Goal: Task Accomplishment & Management: Use online tool/utility

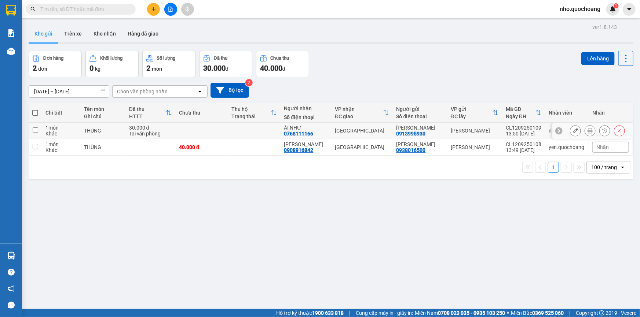
click at [587, 129] on icon at bounding box center [589, 130] width 5 height 5
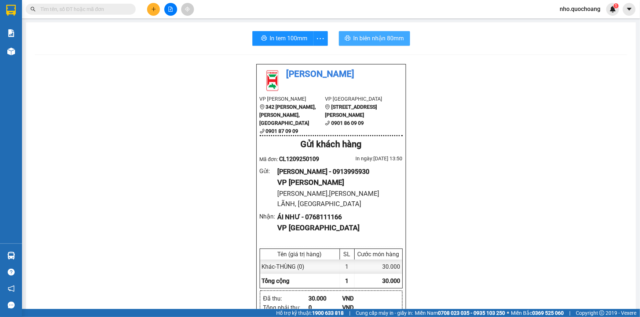
click at [391, 40] on span "In biên nhận 80mm" at bounding box center [378, 38] width 51 height 9
click at [279, 30] on div "In tem 100mm In biên nhận 80mm Quốc Hoàng VP Cao Lãnh 342 Nguyễn Huệ, P Mỹ Phú,…" at bounding box center [331, 319] width 610 height 595
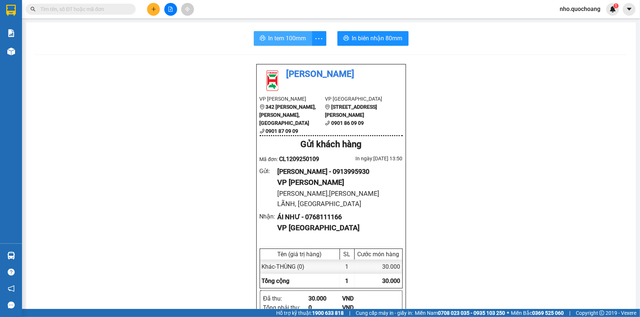
drag, startPoint x: 281, startPoint y: 39, endPoint x: 286, endPoint y: 40, distance: 5.5
click at [281, 40] on span "In tem 100mm" at bounding box center [287, 38] width 38 height 9
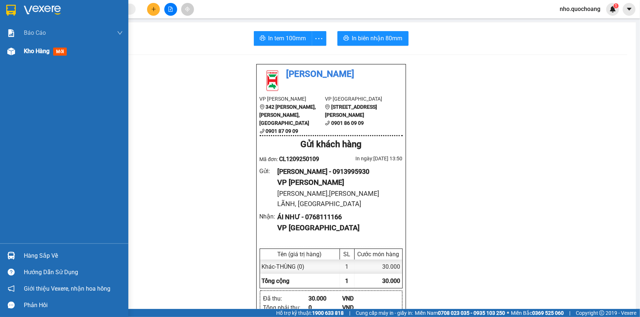
click at [38, 50] on span "Kho hàng" at bounding box center [37, 51] width 26 height 7
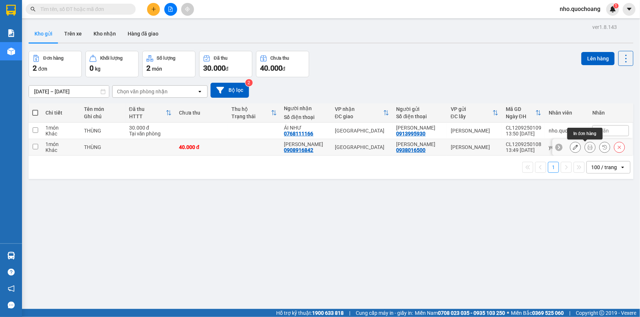
click at [587, 149] on icon at bounding box center [589, 147] width 5 height 5
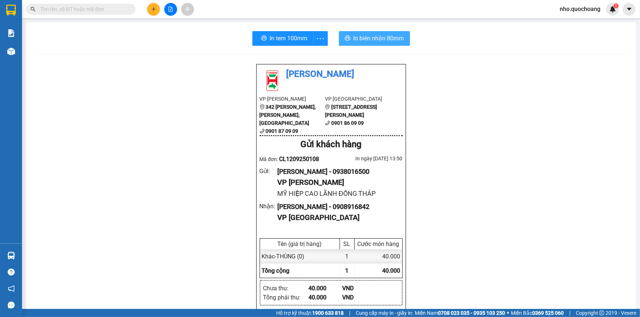
click at [371, 43] on span "In biên nhận 80mm" at bounding box center [378, 38] width 51 height 9
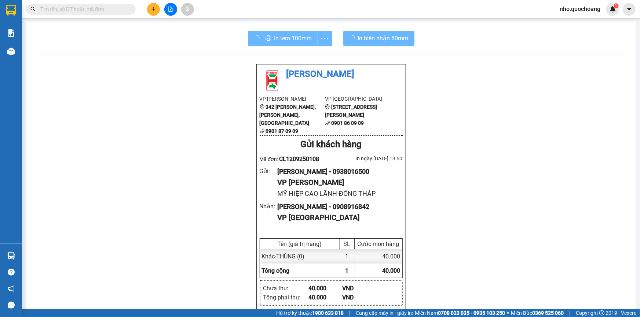
click at [286, 40] on div "In tem 100mm" at bounding box center [290, 38] width 84 height 15
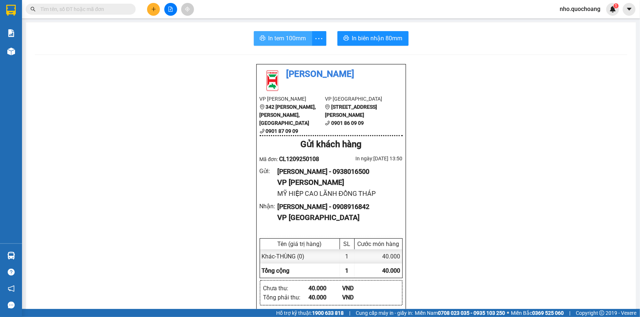
click at [285, 42] on span "In tem 100mm" at bounding box center [287, 38] width 38 height 9
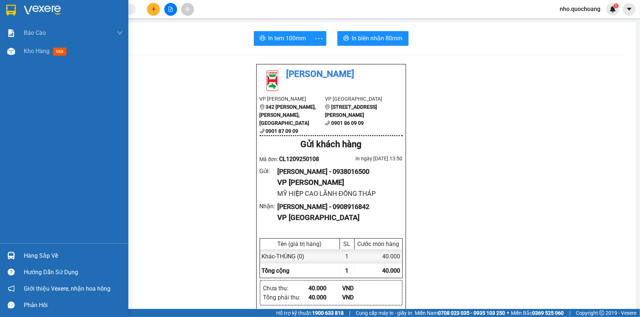
click at [20, 260] on div "Hàng sắp về" at bounding box center [64, 256] width 128 height 16
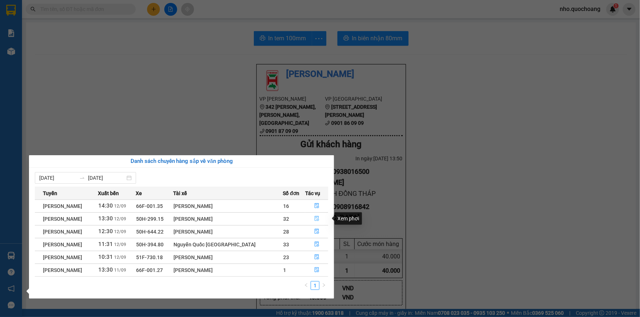
click at [316, 218] on icon "file-done" at bounding box center [316, 218] width 5 height 5
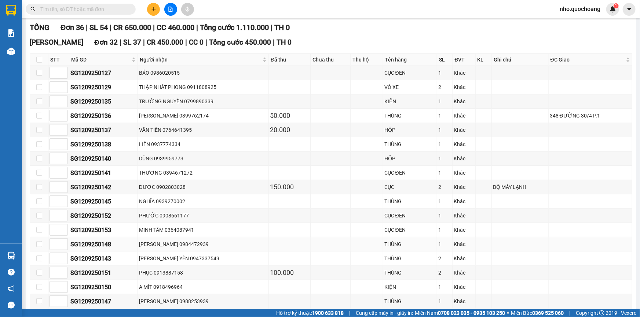
scroll to position [66, 0]
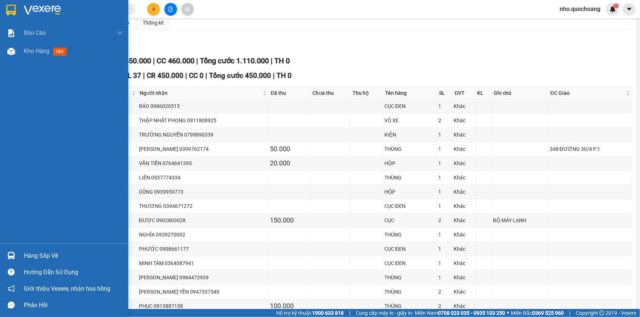
click at [36, 253] on div "Hàng sắp về" at bounding box center [73, 256] width 99 height 11
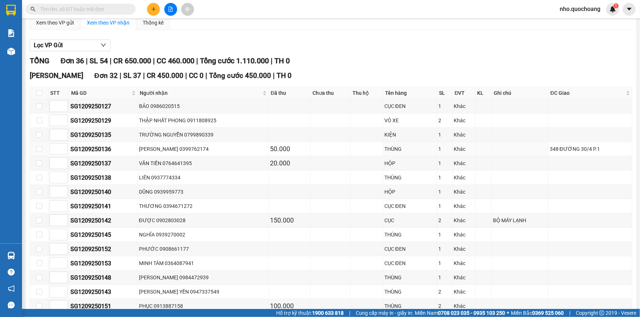
click at [244, 147] on section "Kết quả tìm kiếm ( 0 ) Bộ lọc No Data nho.quochoang 1 Báo cáo Báo cáo dòng tiền…" at bounding box center [320, 158] width 640 height 317
click at [123, 77] on span "SL 37" at bounding box center [132, 75] width 18 height 8
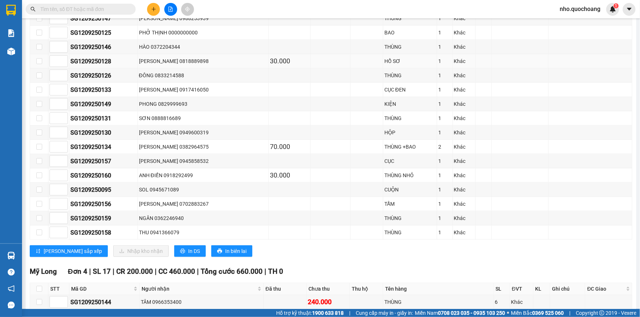
scroll to position [460, 0]
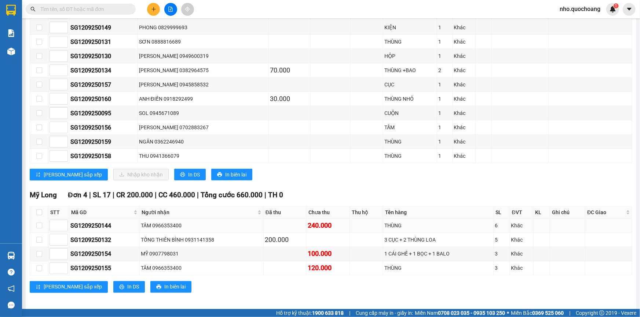
click at [163, 219] on td "TÂM 0966353400" at bounding box center [202, 226] width 124 height 14
click at [204, 236] on div "TỐNG THIÊN BÌNH 0931141358" at bounding box center [201, 240] width 121 height 8
drag, startPoint x: 461, startPoint y: 249, endPoint x: 451, endPoint y: 246, distance: 11.0
click at [458, 250] on div "1 CÁI GHẾ + 1 BỌC + 1 BALO" at bounding box center [438, 254] width 108 height 8
drag, startPoint x: 411, startPoint y: 250, endPoint x: 399, endPoint y: 250, distance: 11.4
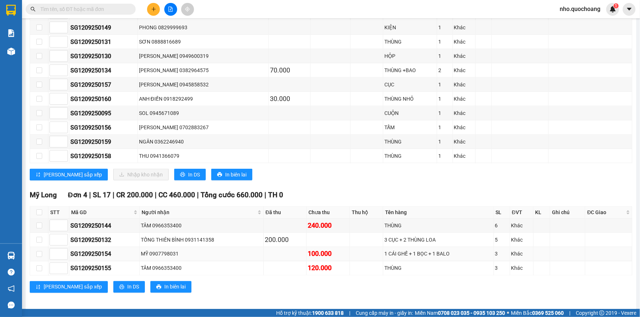
click at [407, 250] on div "1 CÁI GHẾ + 1 BỌC + 1 BALO" at bounding box center [438, 254] width 108 height 8
click at [350, 247] on td at bounding box center [366, 254] width 33 height 14
click at [351, 225] on td at bounding box center [366, 226] width 33 height 14
click at [205, 236] on div "TỐNG THIÊN BÌNH 0931141358" at bounding box center [201, 240] width 121 height 8
drag, startPoint x: 133, startPoint y: 234, endPoint x: 211, endPoint y: 238, distance: 78.2
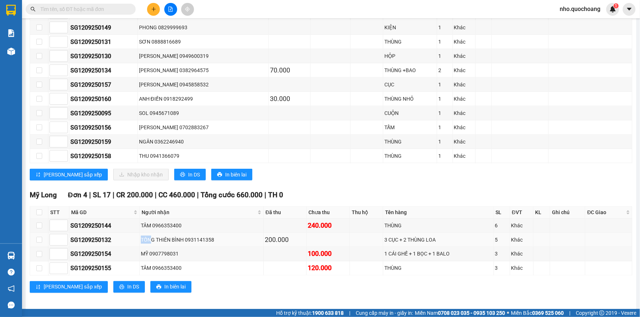
click at [169, 238] on tr "SG1209250132 TỐNG THIÊN BÌNH 0931141358 200.000 3 CỤC + 2 THÙNG LOA 5 Khác" at bounding box center [331, 240] width 602 height 14
drag, startPoint x: 229, startPoint y: 238, endPoint x: 255, endPoint y: 238, distance: 25.3
click at [250, 238] on div "TỐNG THIÊN BÌNH 0931141358" at bounding box center [201, 240] width 121 height 8
drag, startPoint x: 326, startPoint y: 234, endPoint x: 376, endPoint y: 236, distance: 50.2
click at [335, 234] on td at bounding box center [327, 240] width 43 height 14
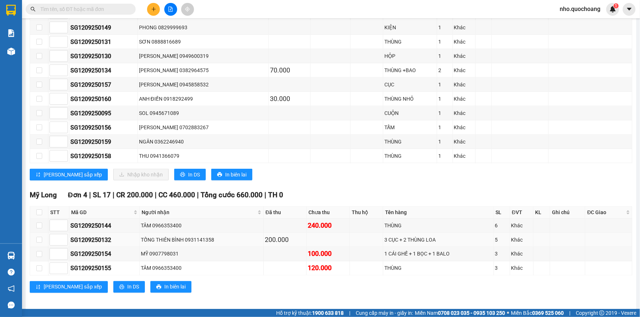
click at [380, 236] on tr "SG1209250132 TỐNG THIÊN BÌNH 0931141358 200.000 3 CỤC + 2 THÙNG LOA 5 Khác" at bounding box center [331, 240] width 602 height 14
drag, startPoint x: 430, startPoint y: 235, endPoint x: 358, endPoint y: 236, distance: 72.2
click at [424, 236] on div "3 CỤC + 2 THÙNG LOA" at bounding box center [438, 240] width 108 height 8
click at [329, 251] on div "100.000" at bounding box center [328, 254] width 40 height 10
drag, startPoint x: 362, startPoint y: 261, endPoint x: 367, endPoint y: 266, distance: 6.2
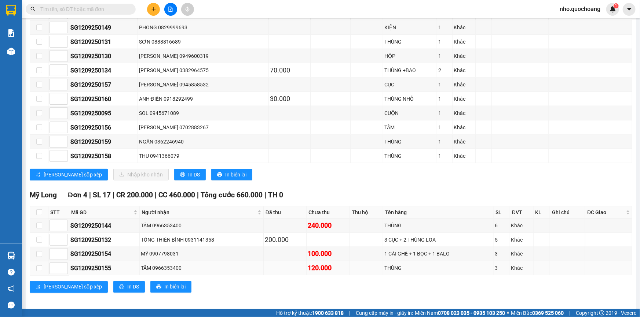
click at [362, 262] on td at bounding box center [366, 269] width 33 height 14
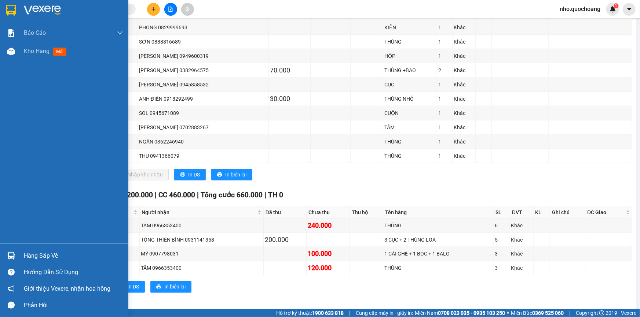
click at [26, 256] on div "Hàng sắp về" at bounding box center [73, 256] width 99 height 11
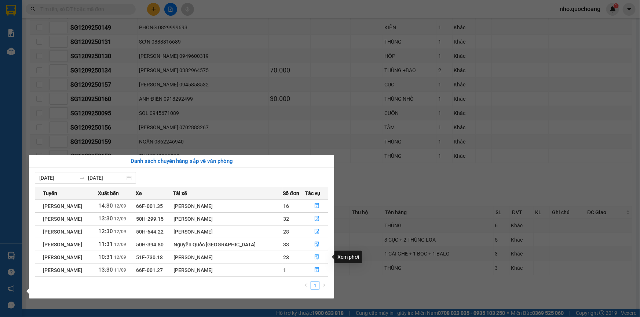
click at [318, 257] on icon "file-done" at bounding box center [316, 257] width 5 height 5
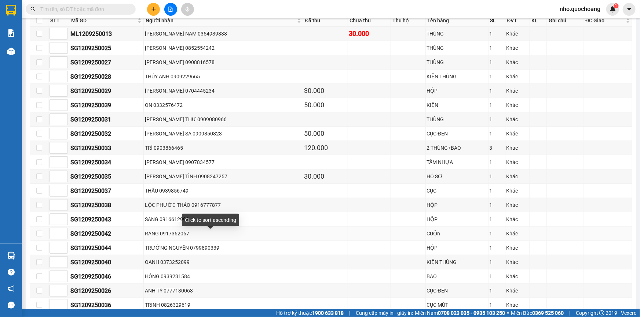
scroll to position [104, 0]
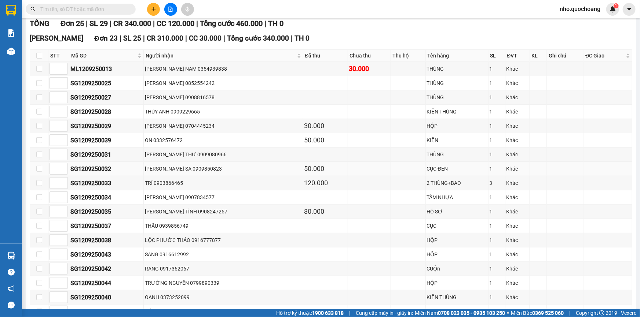
click at [287, 168] on div "TRẦN THỊ TUYẾT SA 0909850823" at bounding box center [223, 169] width 157 height 8
drag, startPoint x: 211, startPoint y: 199, endPoint x: 210, endPoint y: 212, distance: 12.8
click at [211, 200] on div "CAO PHONG 0907834577" at bounding box center [223, 198] width 157 height 8
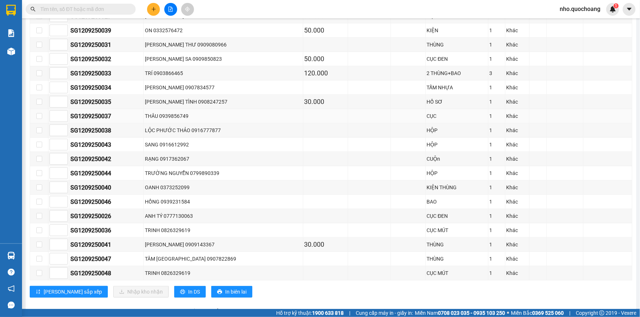
scroll to position [237, 0]
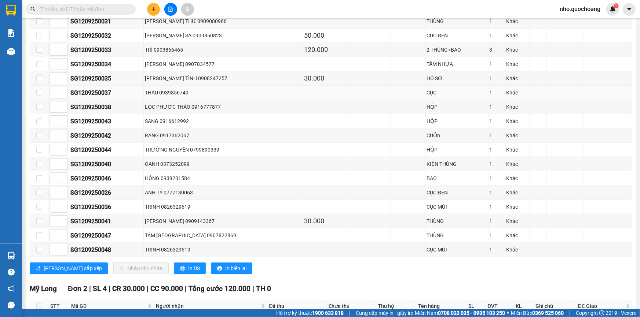
click at [185, 93] on div "THÂU 0939856749" at bounding box center [223, 93] width 157 height 8
click at [183, 100] on td "LỘC PHƯỚC THẢO 0916777877" at bounding box center [223, 107] width 159 height 14
click at [176, 93] on div "THÂU 0939856749" at bounding box center [223, 93] width 157 height 8
click at [184, 92] on div "THÂU 0939856749" at bounding box center [223, 93] width 157 height 8
drag, startPoint x: 190, startPoint y: 92, endPoint x: 196, endPoint y: 93, distance: 6.3
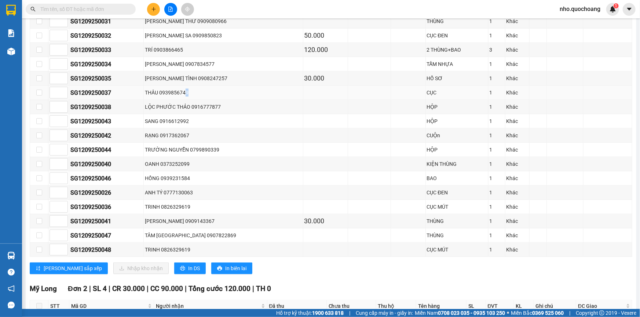
click at [192, 93] on div "THÂU 0939856749" at bounding box center [223, 93] width 157 height 8
click at [196, 93] on div "THÂU 0939856749" at bounding box center [223, 93] width 157 height 8
click at [175, 93] on div "THÂU 0939856749" at bounding box center [223, 93] width 157 height 8
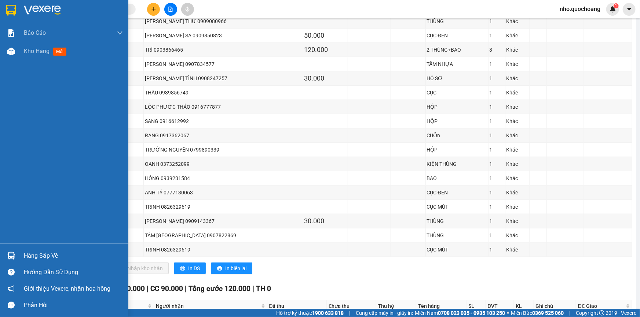
click at [27, 62] on div "Báo cáo Báo cáo dòng tiền (trạm) Doanh số tạo đơn theo VP gửi (trạm) Kho hàng m…" at bounding box center [64, 134] width 128 height 220
